Goal: Information Seeking & Learning: Learn about a topic

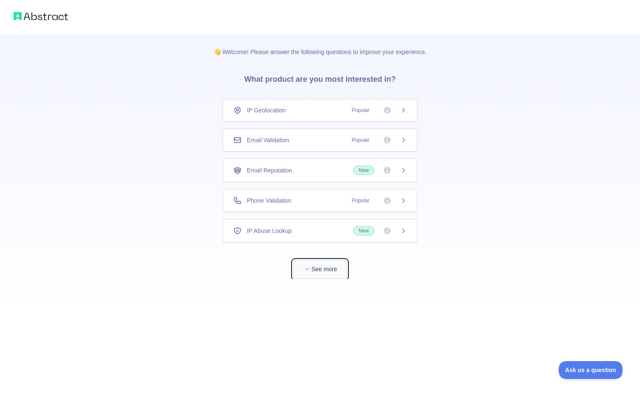
click at [316, 261] on button "See more" at bounding box center [320, 268] width 54 height 19
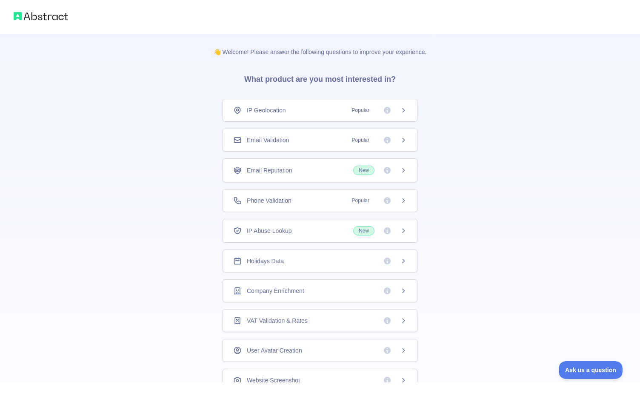
click at [304, 290] on span "Company Enrichment" at bounding box center [275, 290] width 57 height 9
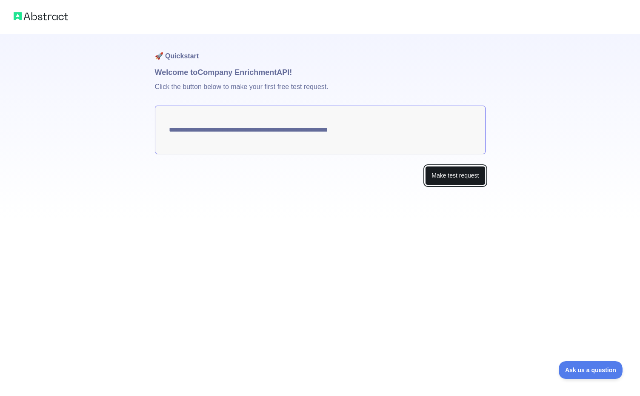
click at [450, 175] on button "Make test request" at bounding box center [455, 175] width 60 height 19
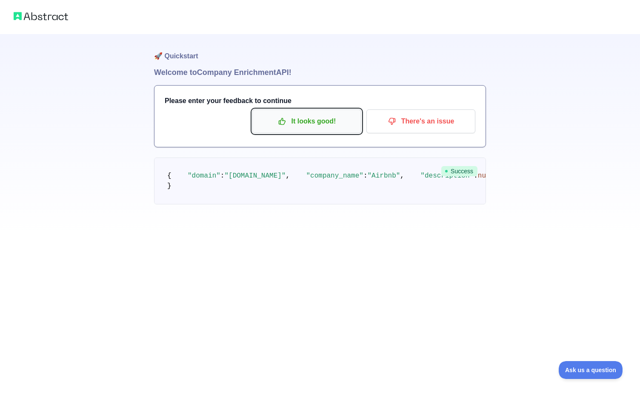
click at [325, 122] on p "It looks good!" at bounding box center [307, 121] width 96 height 14
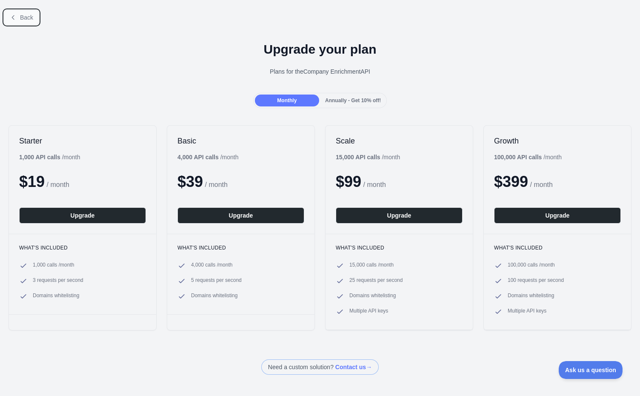
click at [31, 19] on span "Back" at bounding box center [26, 17] width 13 height 7
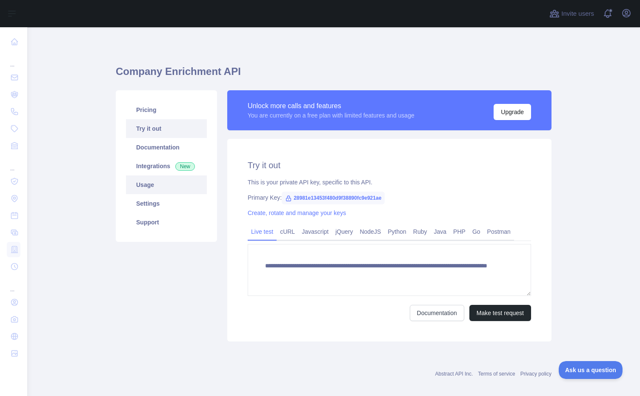
click at [139, 181] on link "Usage" at bounding box center [166, 184] width 81 height 19
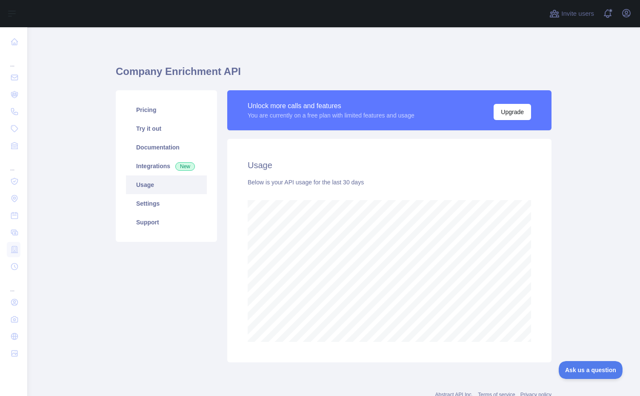
scroll to position [368, 612]
click at [185, 123] on link "Try it out" at bounding box center [166, 128] width 81 height 19
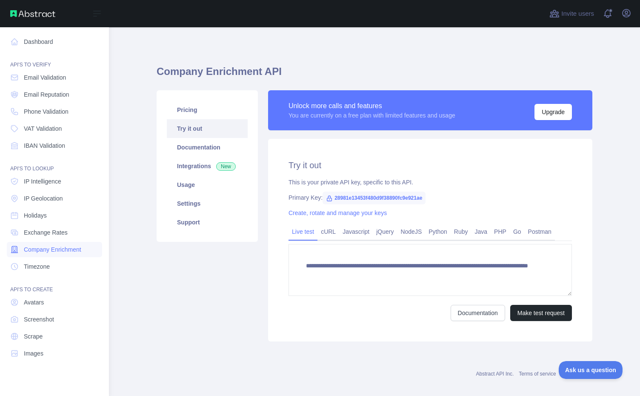
click at [61, 248] on span "Company Enrichment" at bounding box center [52, 249] width 57 height 9
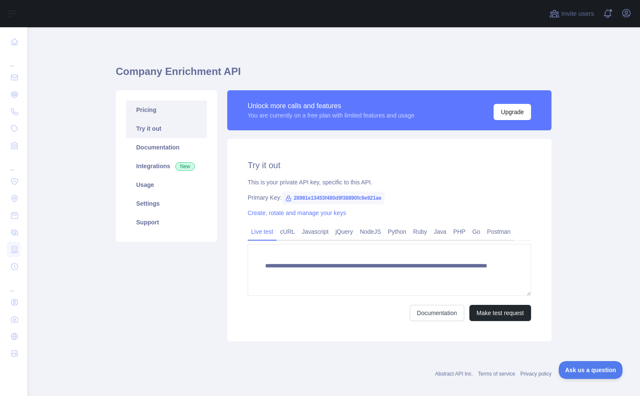
click at [163, 103] on link "Pricing" at bounding box center [166, 109] width 81 height 19
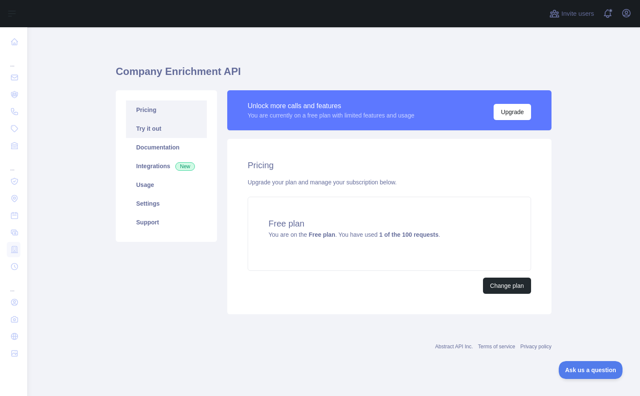
click at [161, 134] on link "Try it out" at bounding box center [166, 128] width 81 height 19
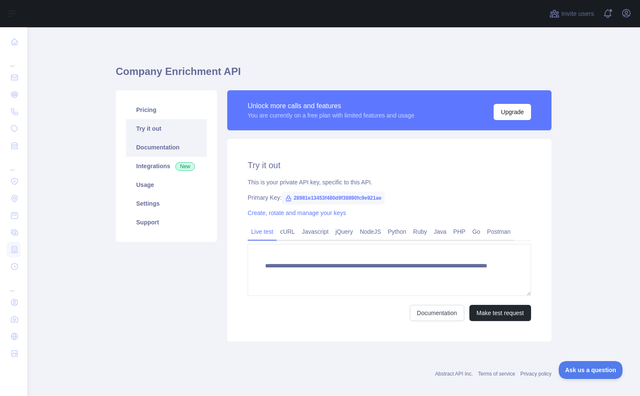
click at [160, 147] on link "Documentation" at bounding box center [166, 147] width 81 height 19
drag, startPoint x: 395, startPoint y: 199, endPoint x: 295, endPoint y: 198, distance: 100.4
click at [295, 198] on span "28981e13453f480d9f38890fc9e921ae" at bounding box center [333, 197] width 103 height 13
copy span "28981e13453f480d9f38890fc9e921ae"
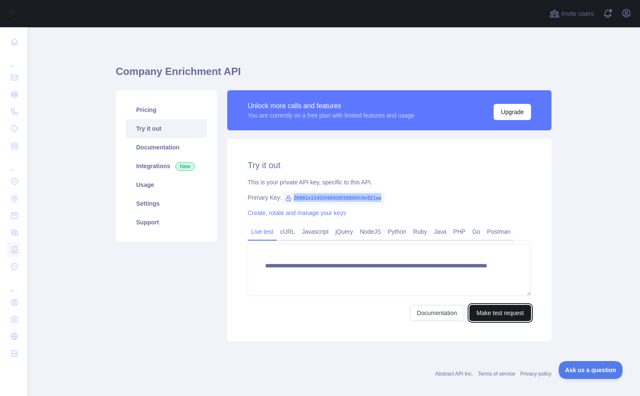
click at [492, 312] on button "Make test request" at bounding box center [500, 313] width 62 height 16
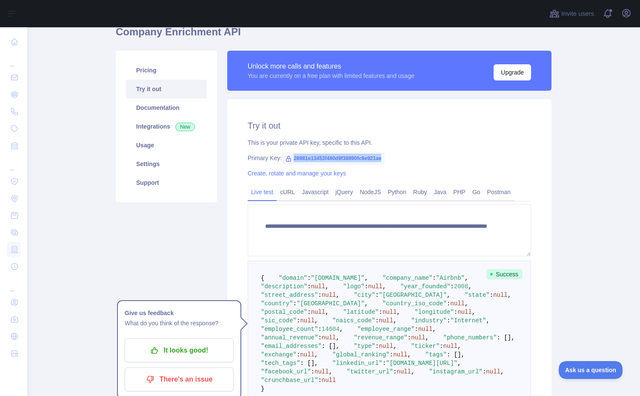
scroll to position [36, 0]
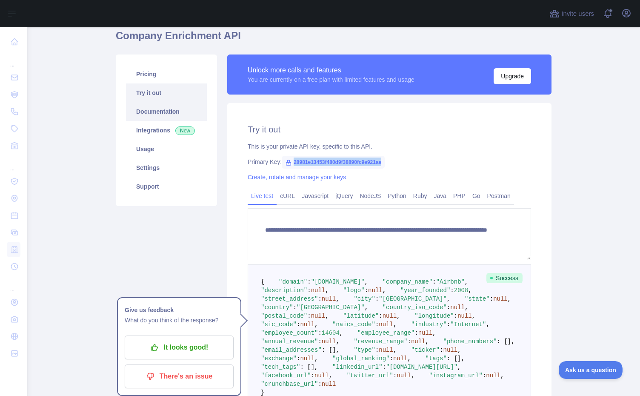
click at [196, 111] on link "Documentation" at bounding box center [166, 111] width 81 height 19
